Goal: Information Seeking & Learning: Learn about a topic

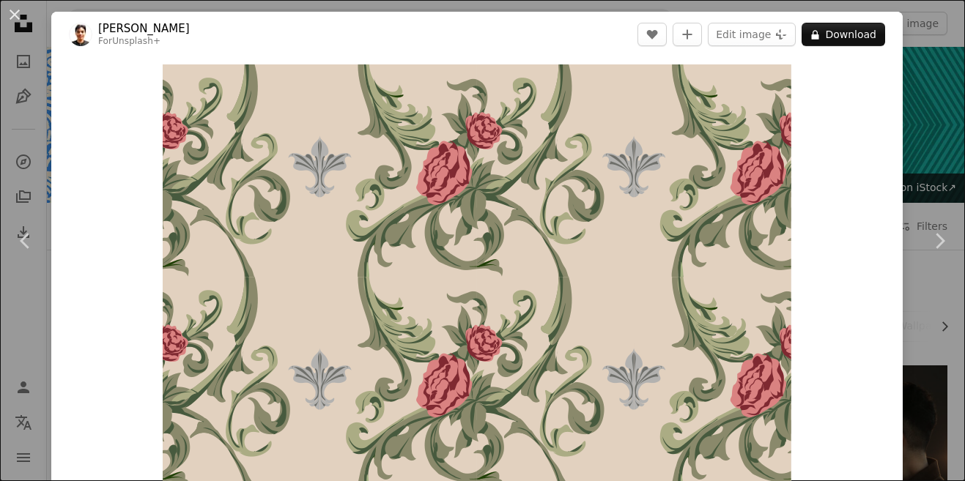
scroll to position [1399, 0]
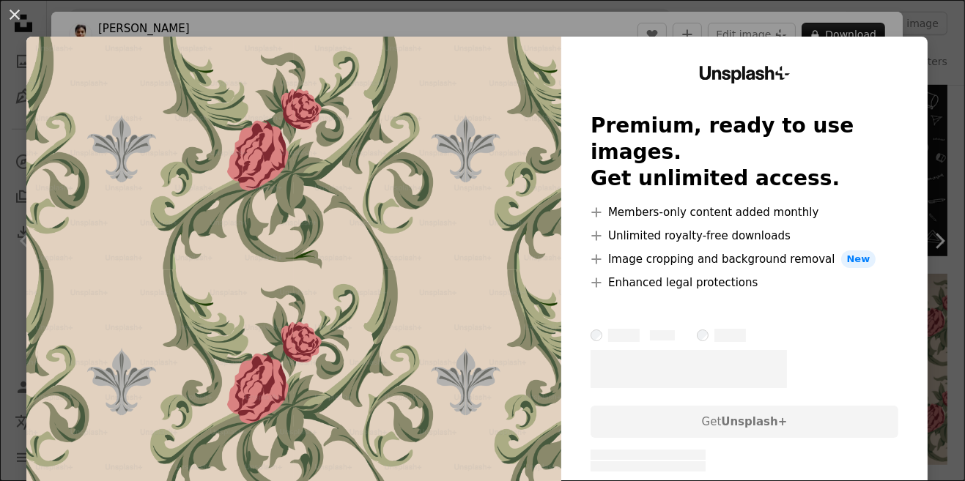
click at [18, 23] on button "An X shape" at bounding box center [15, 15] width 18 height 18
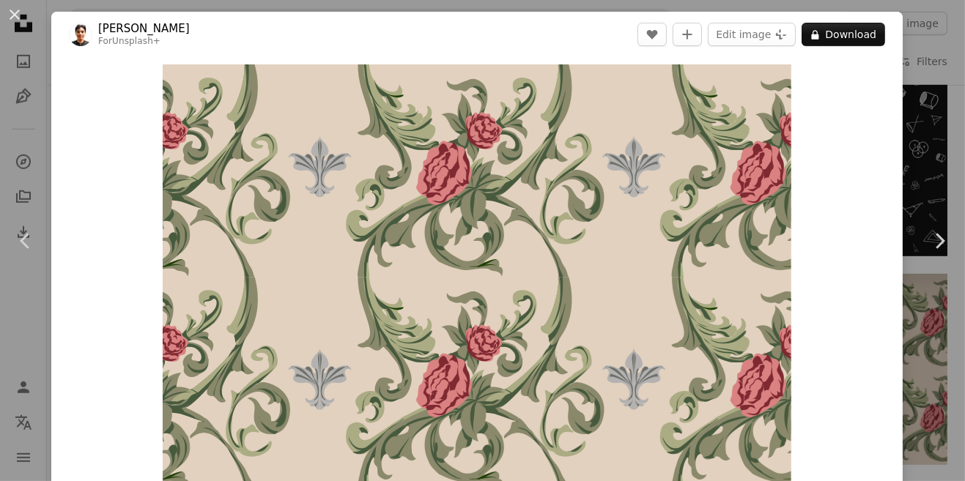
click at [18, 18] on button "An X shape" at bounding box center [15, 15] width 18 height 18
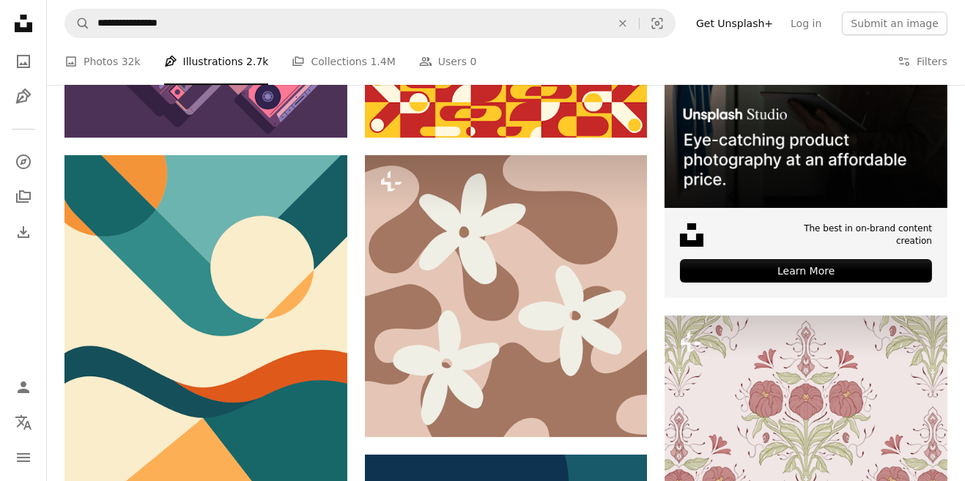
scroll to position [431, 0]
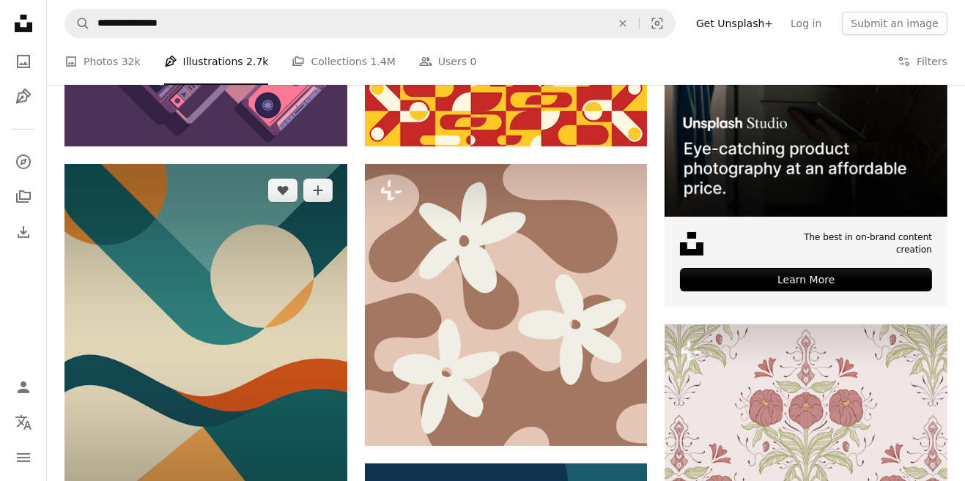
click at [299, 300] on img at bounding box center [205, 352] width 283 height 376
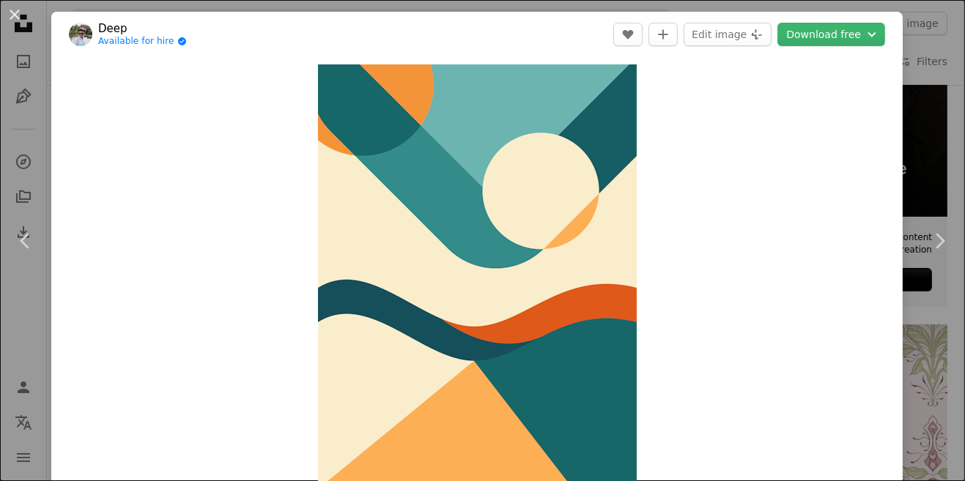
click at [940, 240] on icon "Chevron right" at bounding box center [938, 240] width 23 height 23
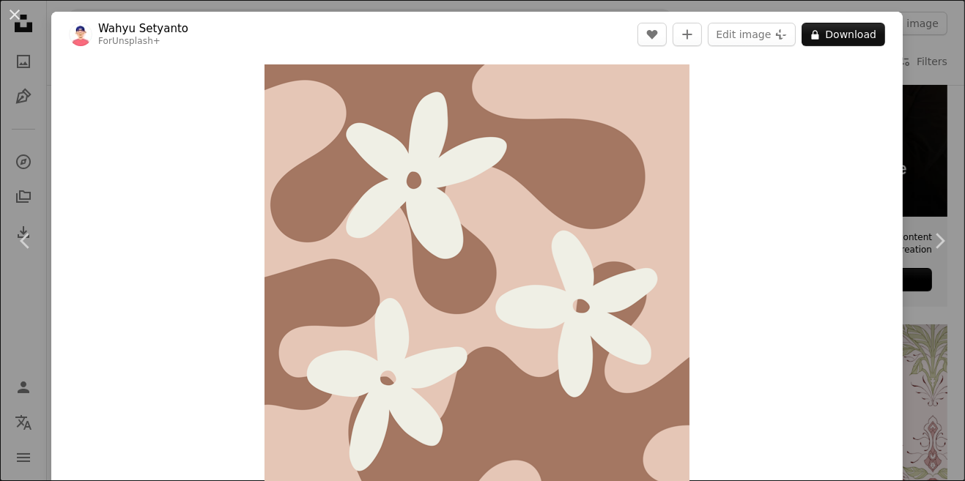
click at [927, 249] on icon "Chevron right" at bounding box center [938, 240] width 23 height 23
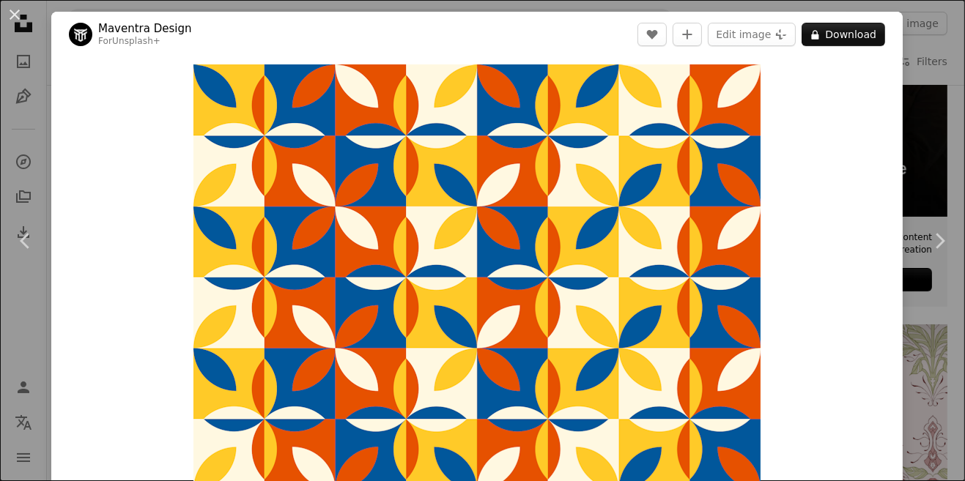
click at [927, 242] on icon "Chevron right" at bounding box center [938, 240] width 23 height 23
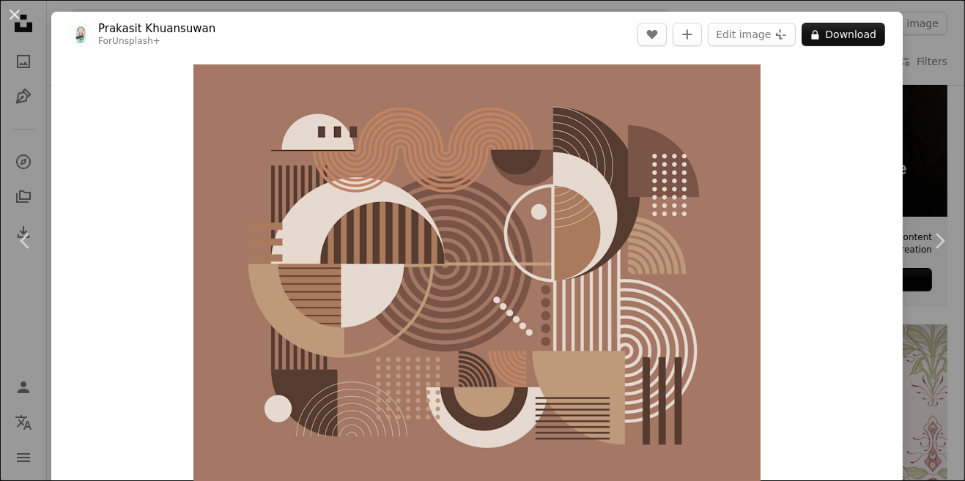
click at [946, 234] on icon "Chevron right" at bounding box center [938, 240] width 23 height 23
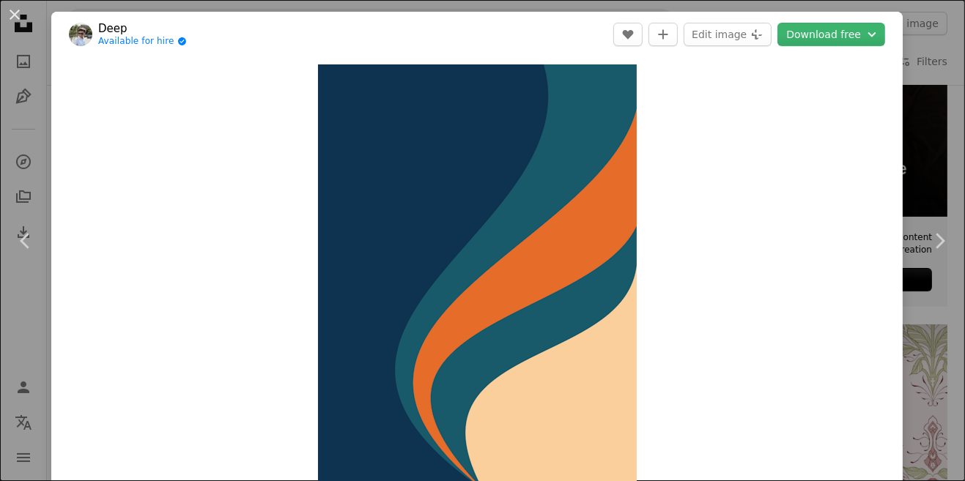
click at [21, 23] on button "An X shape" at bounding box center [15, 15] width 18 height 18
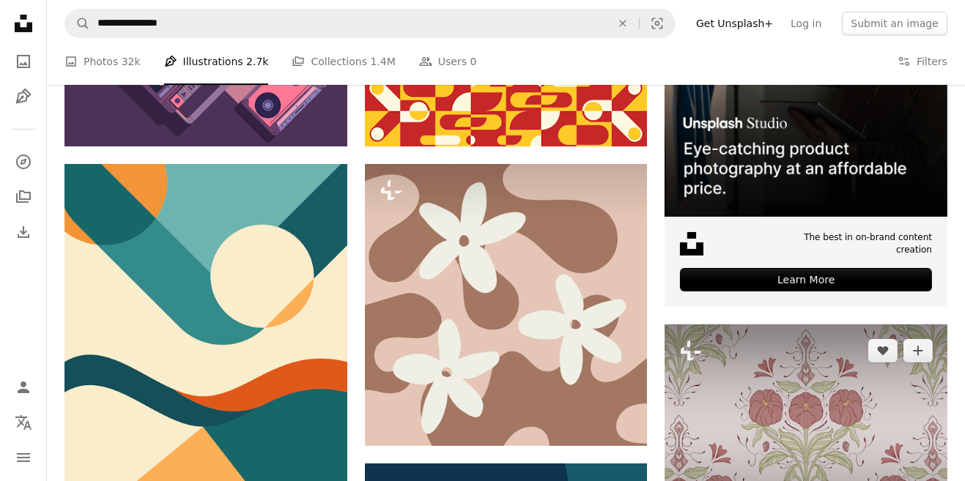
click at [715, 398] on img at bounding box center [805, 430] width 283 height 212
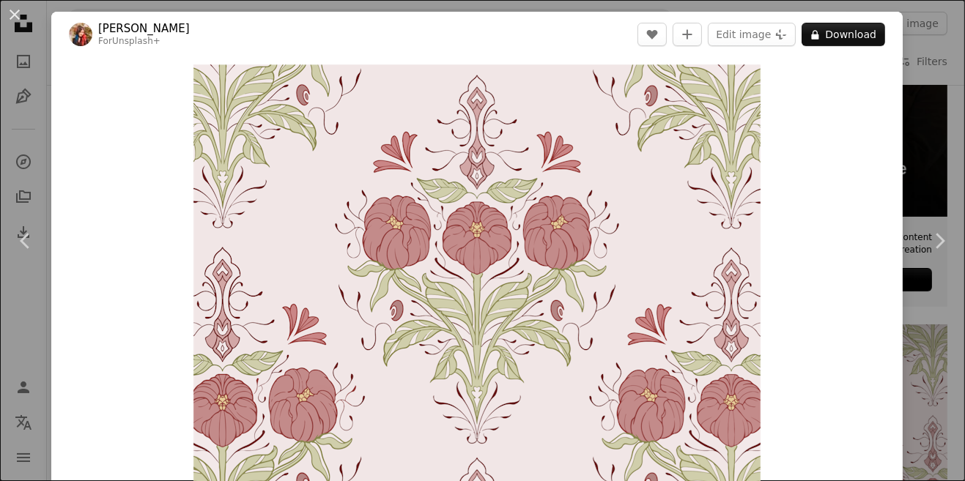
click at [23, 23] on button "An X shape" at bounding box center [15, 15] width 18 height 18
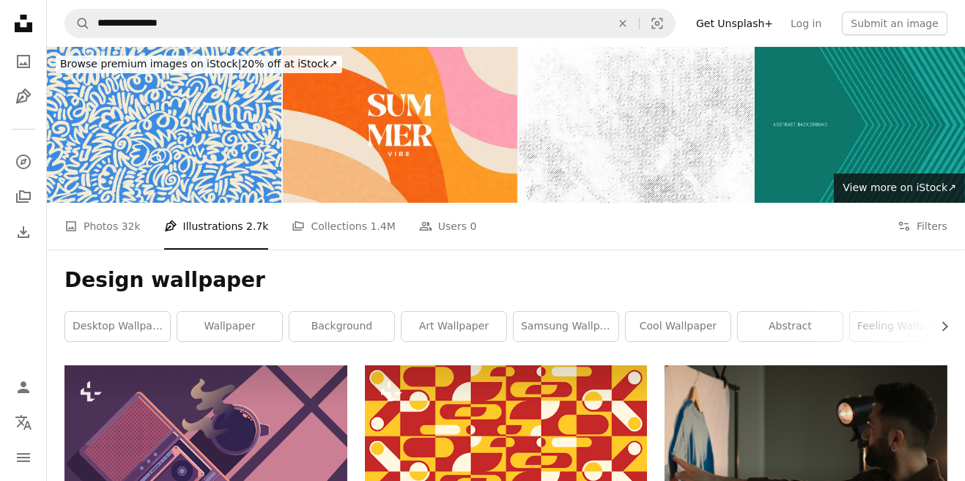
click at [86, 228] on link "A photo Photos 32k" at bounding box center [102, 226] width 76 height 47
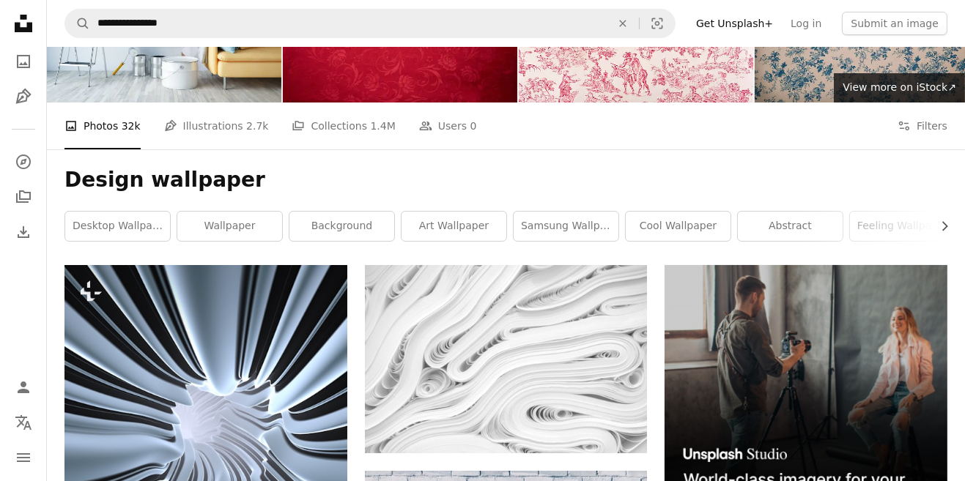
scroll to position [106, 0]
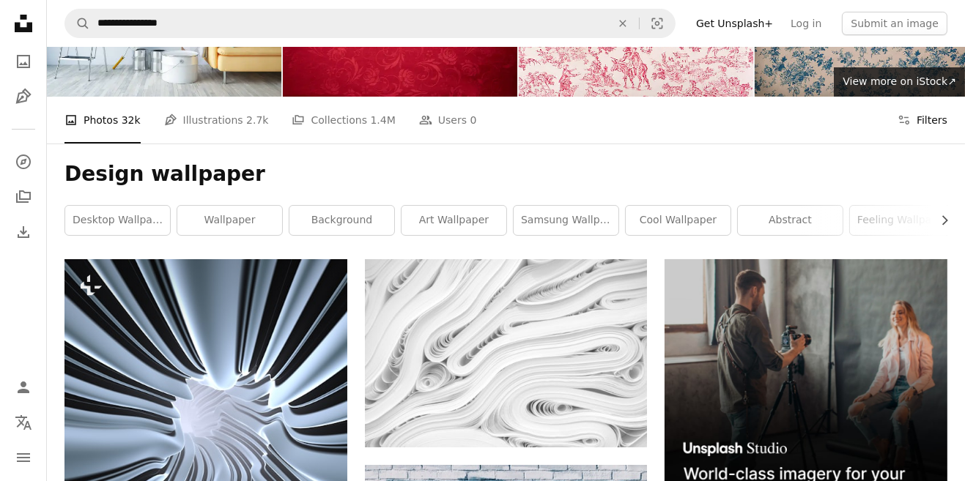
click at [935, 125] on button "Filters Filters" at bounding box center [922, 120] width 50 height 47
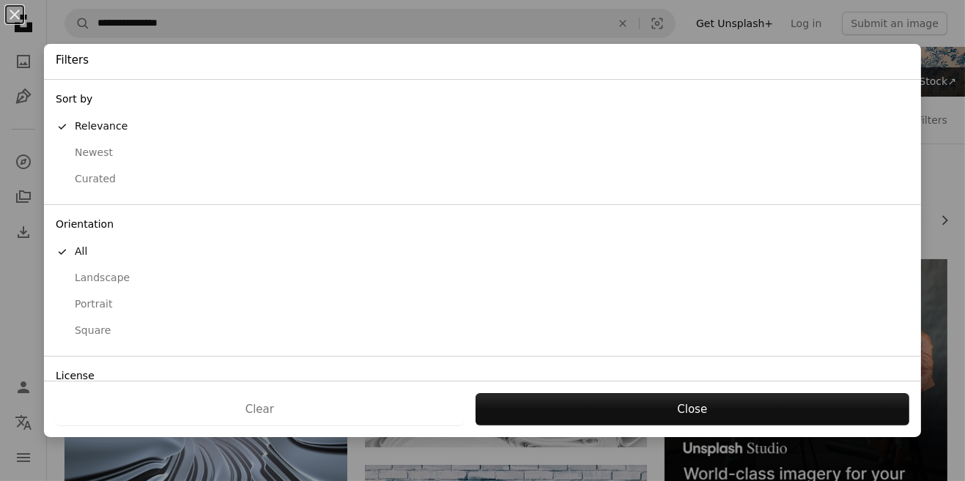
scroll to position [28, 0]
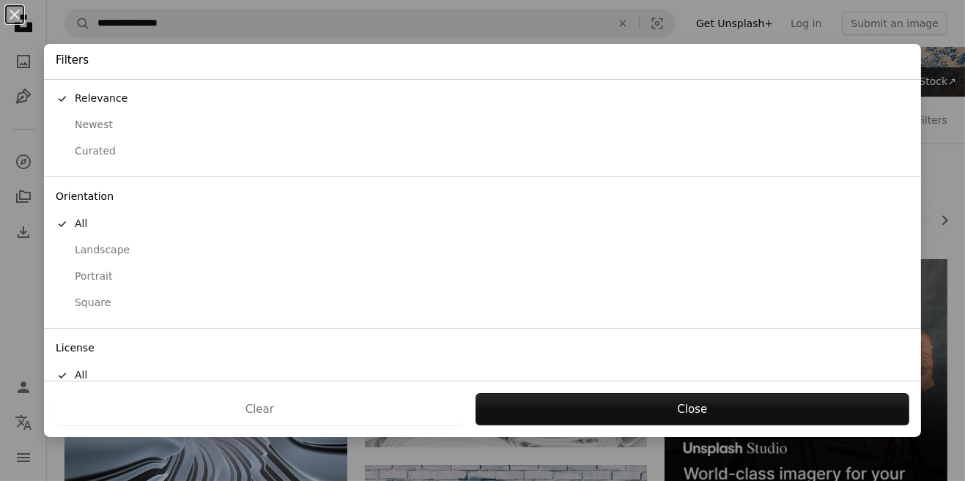
click at [338, 423] on div "Free" at bounding box center [482, 428] width 853 height 15
click at [682, 426] on button "Apply" at bounding box center [692, 409] width 434 height 32
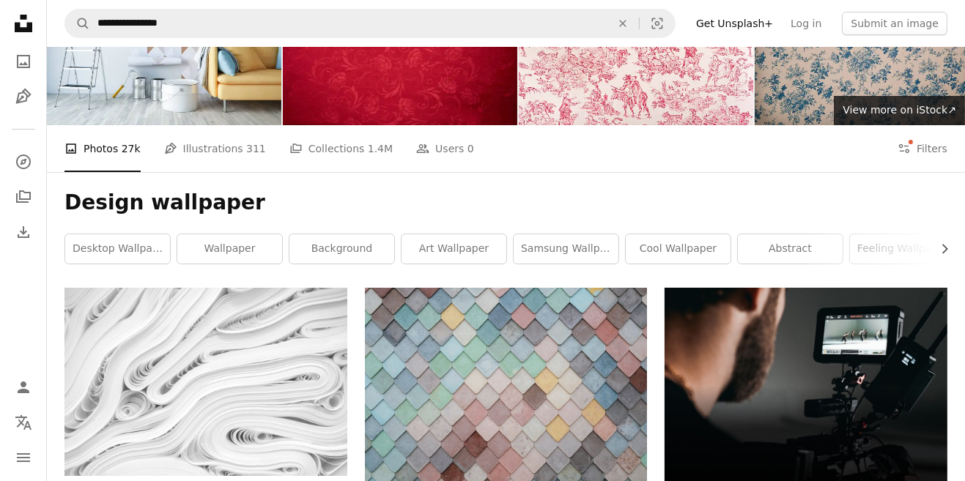
scroll to position [86, 0]
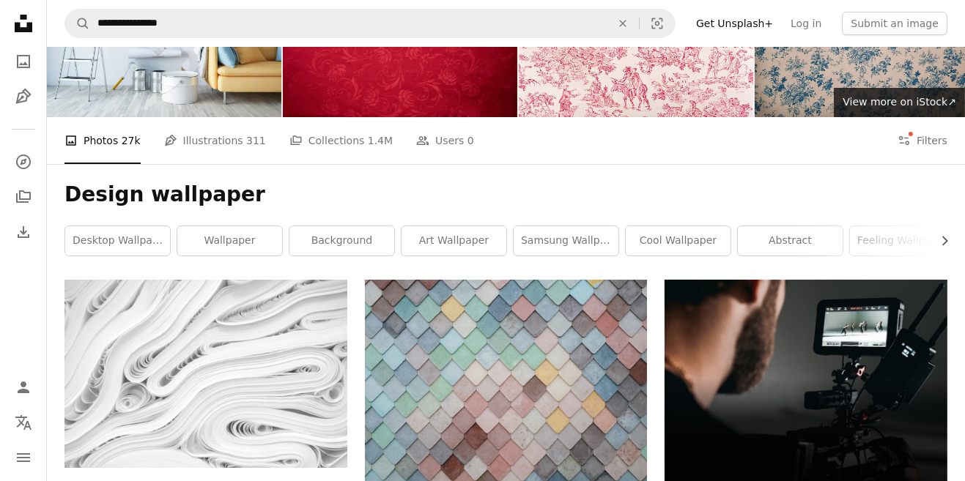
click at [233, 141] on link "Pen Tool Illustrations 311" at bounding box center [215, 140] width 102 height 47
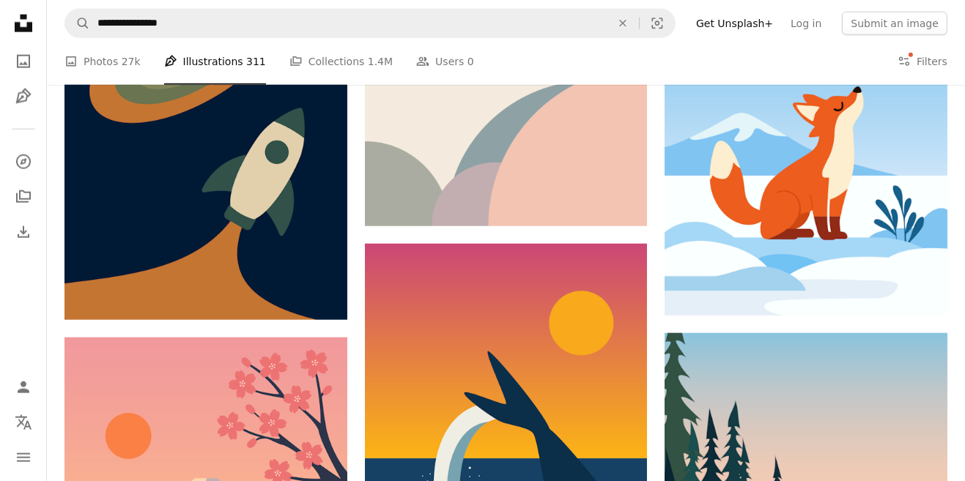
scroll to position [2434, 0]
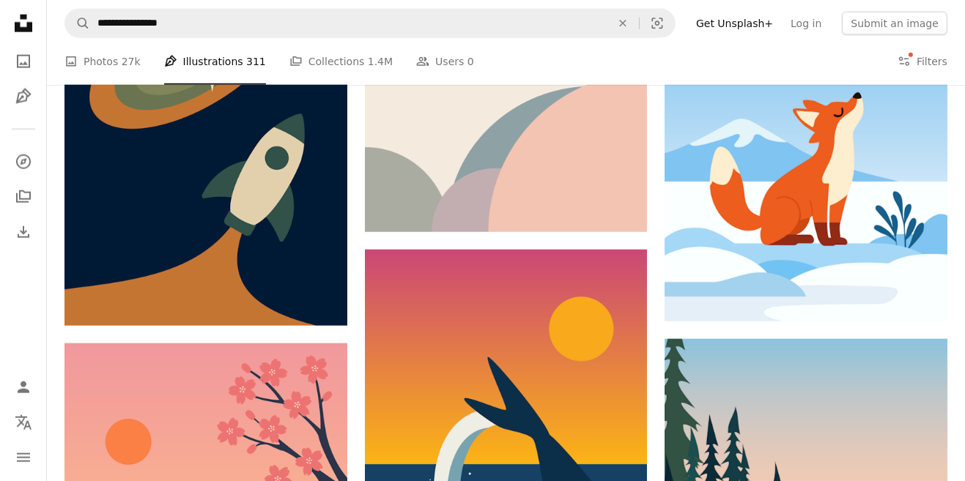
click at [124, 80] on link "A photo Photos 27k" at bounding box center [102, 61] width 76 height 47
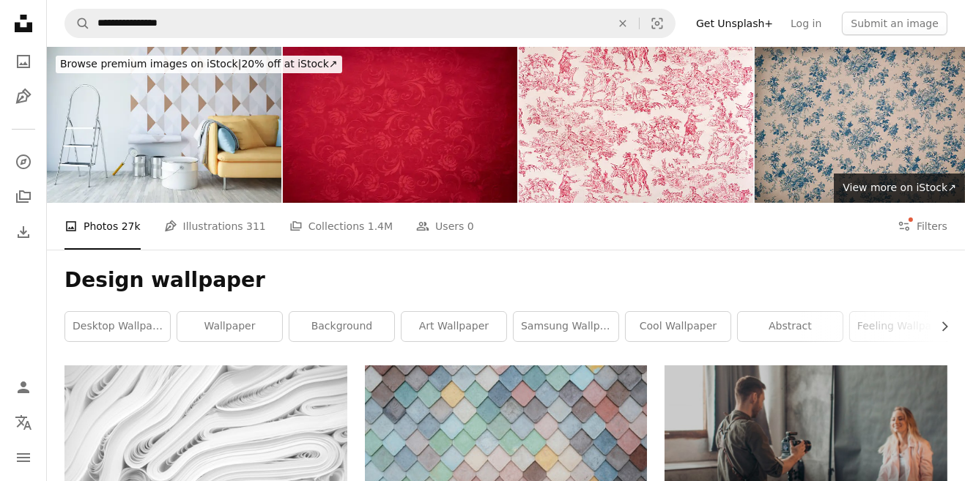
click at [339, 240] on link "A stack of folders Collections 1.4M" at bounding box center [340, 226] width 103 height 47
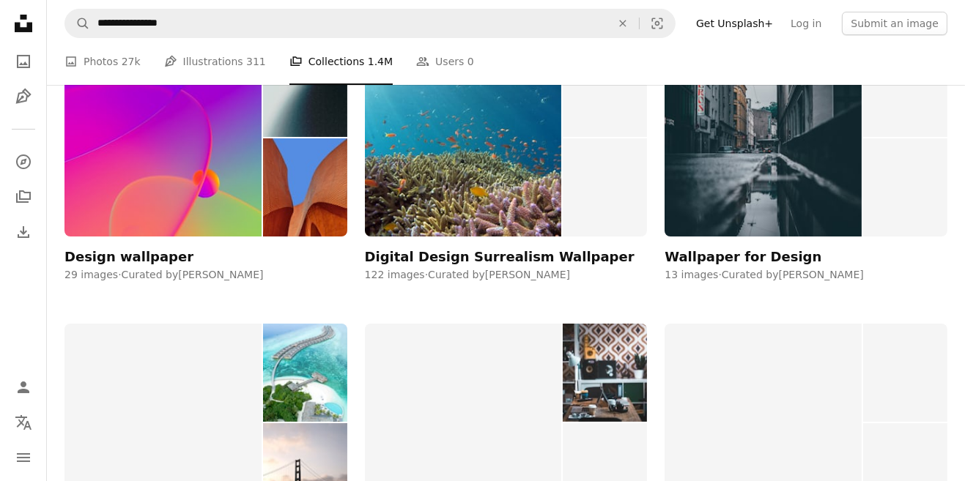
scroll to position [328, 0]
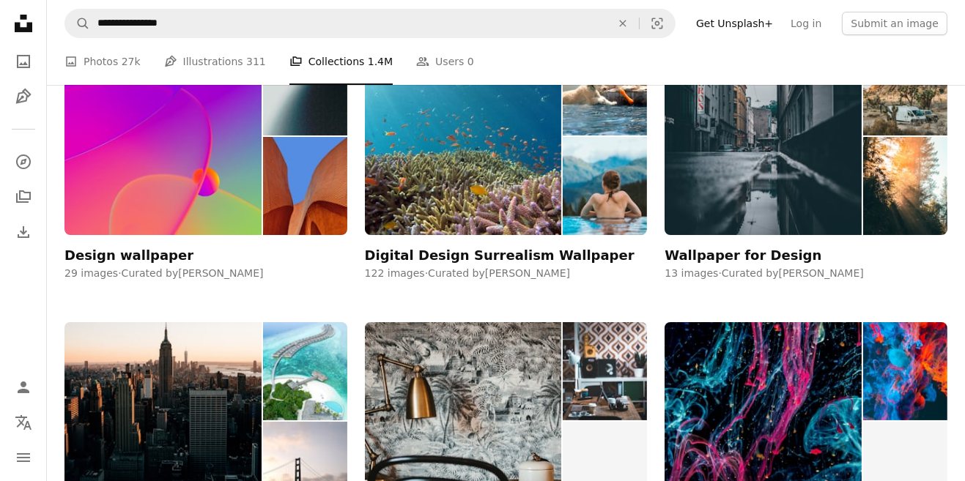
click at [787, 183] on img at bounding box center [762, 136] width 197 height 198
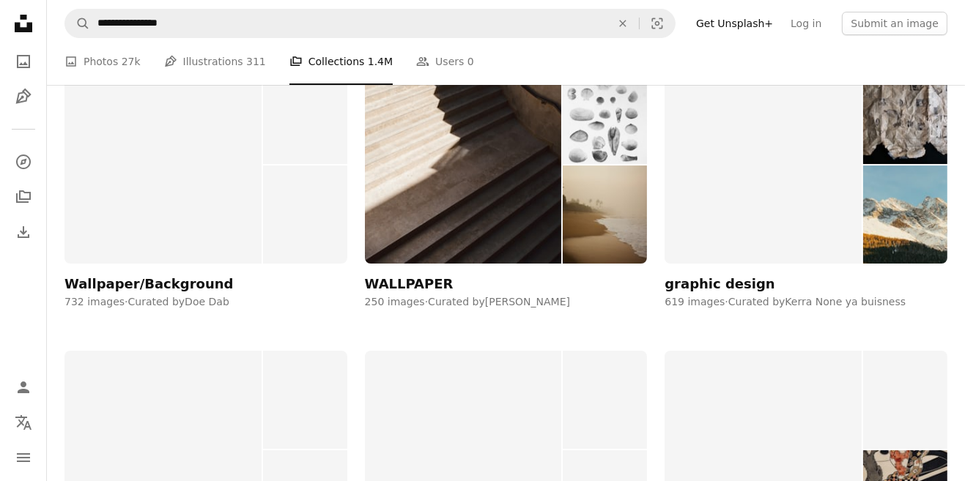
scroll to position [6567, 0]
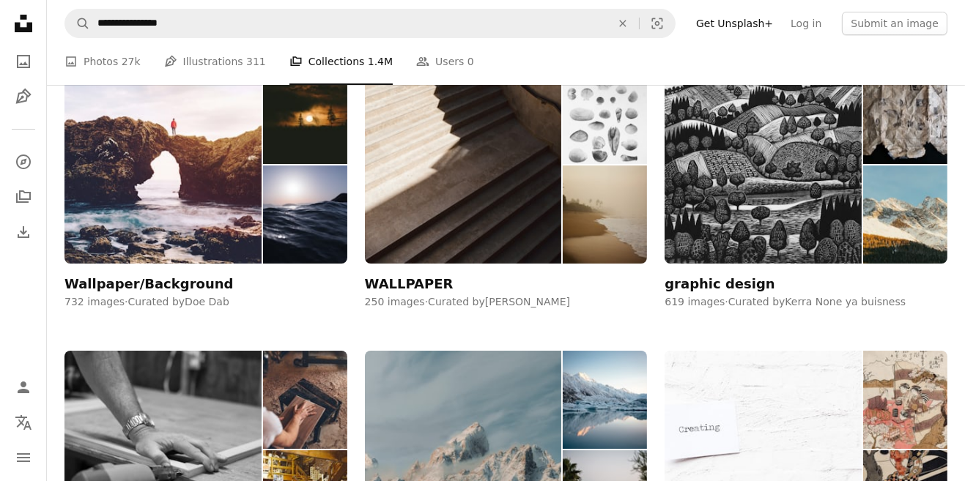
click at [898, 165] on div at bounding box center [905, 165] width 84 height 198
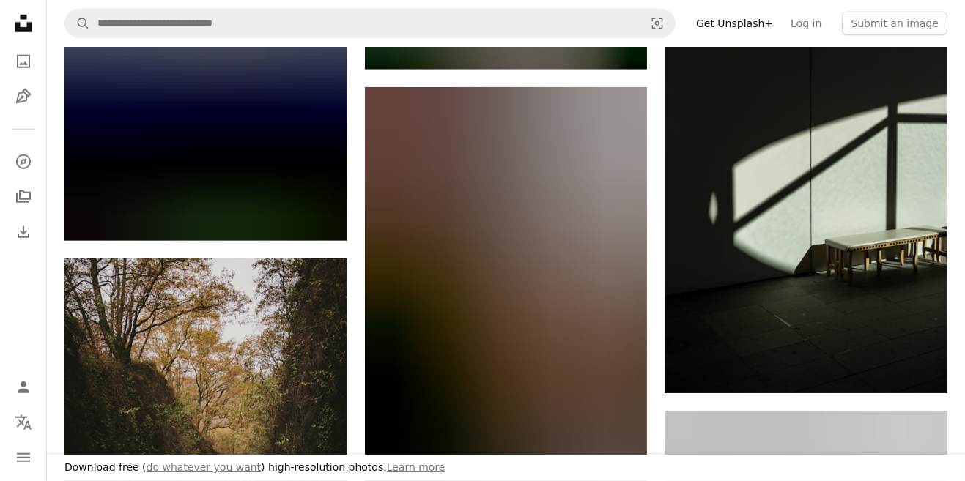
scroll to position [1814, 0]
